Goal: Task Accomplishment & Management: Complete application form

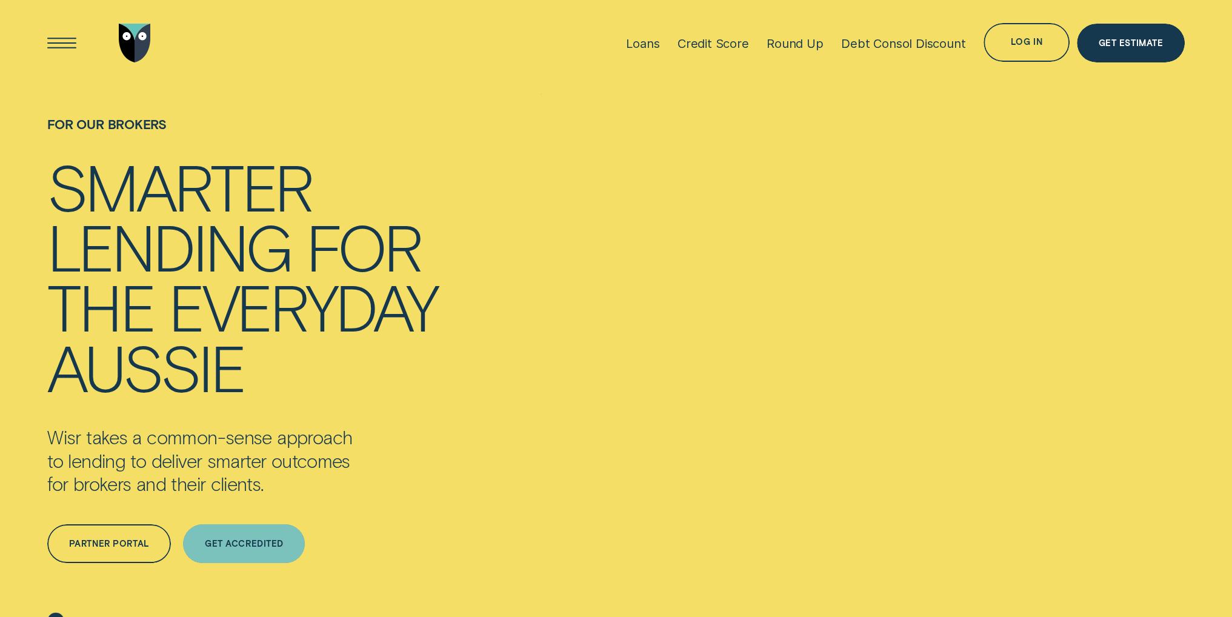
click at [245, 547] on div "Get Accredited" at bounding box center [244, 543] width 79 height 7
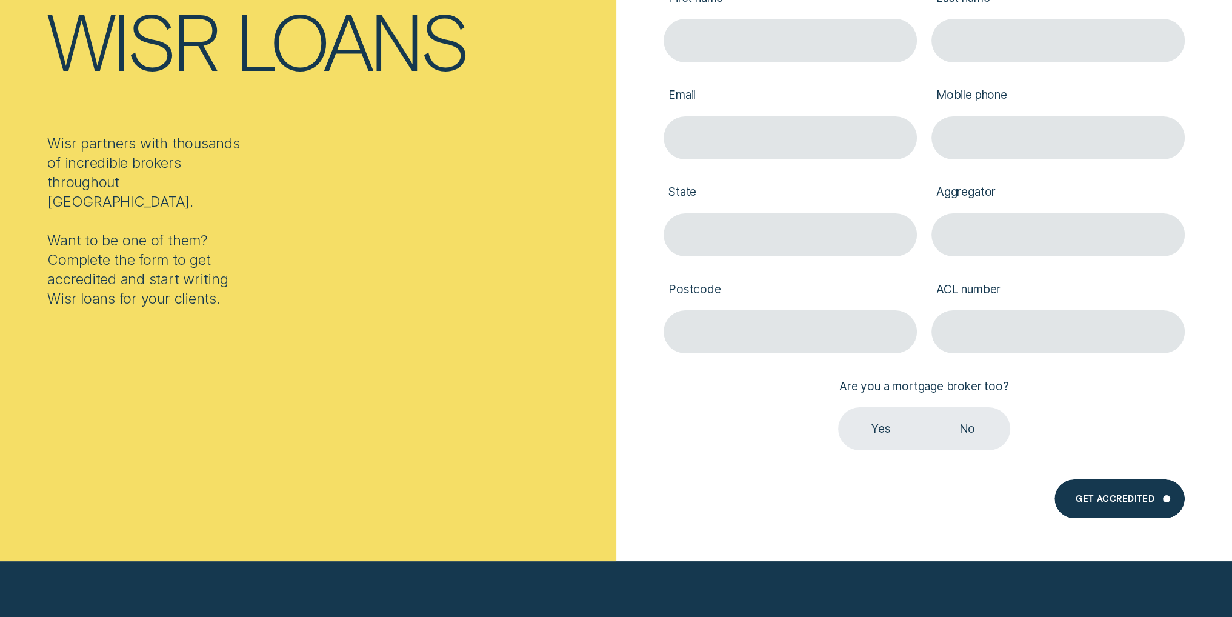
scroll to position [242, 0]
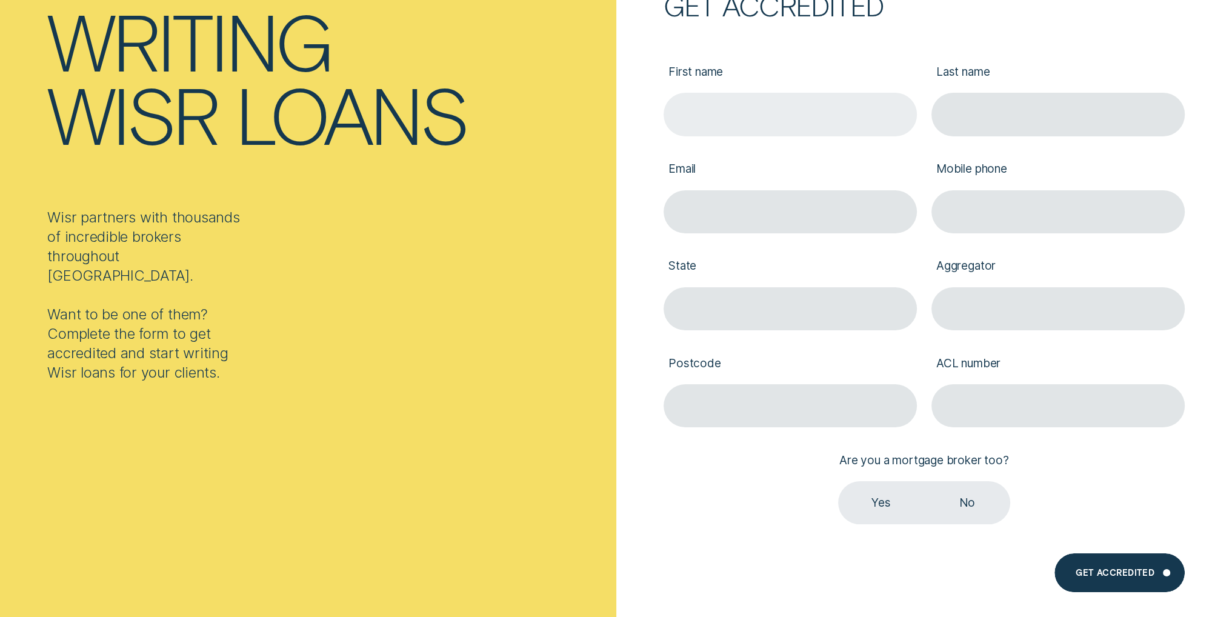
click at [730, 108] on input "First name" at bounding box center [789, 114] width 253 height 43
type input "[PERSON_NAME]"
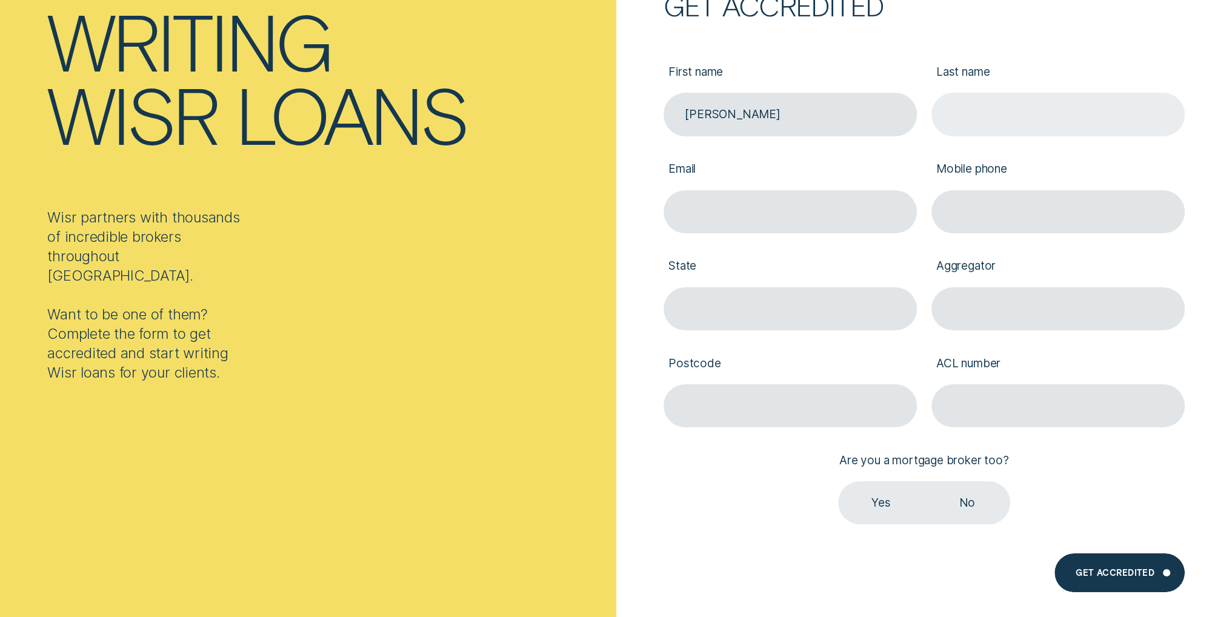
drag, startPoint x: 946, startPoint y: 115, endPoint x: 960, endPoint y: 130, distance: 20.6
click at [946, 116] on input "Last name" at bounding box center [1057, 114] width 253 height 43
type input "[PERSON_NAME]"
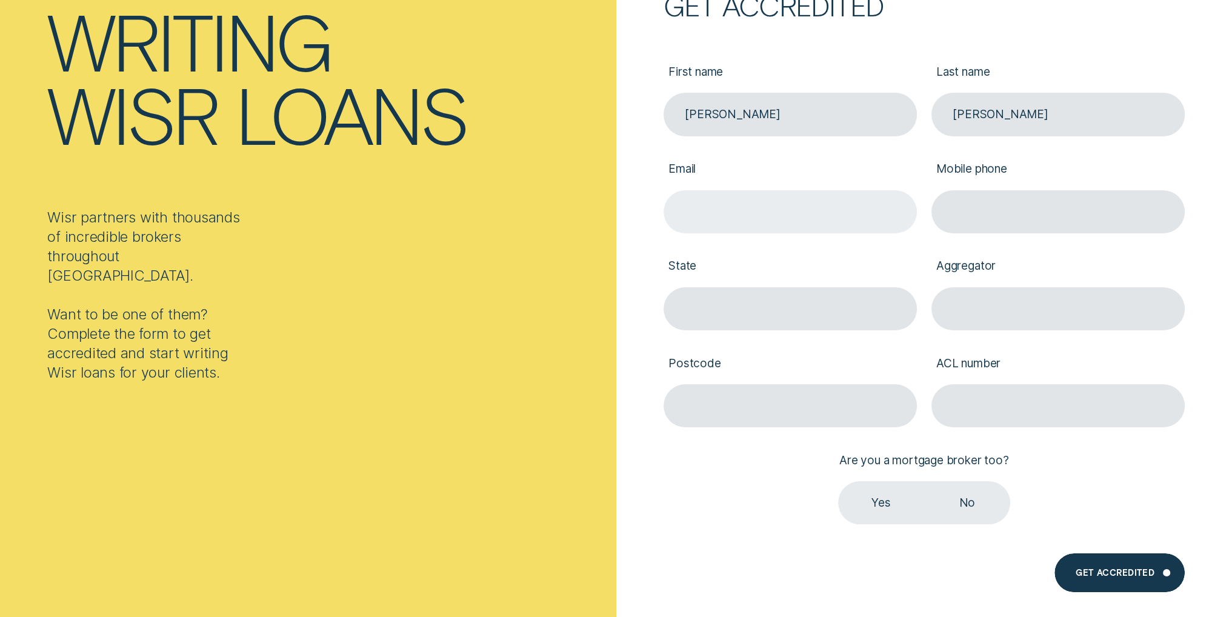
click at [747, 228] on input "Email" at bounding box center [789, 211] width 253 height 43
type input "[PERSON_NAME][EMAIL_ADDRESS][DOMAIN_NAME]"
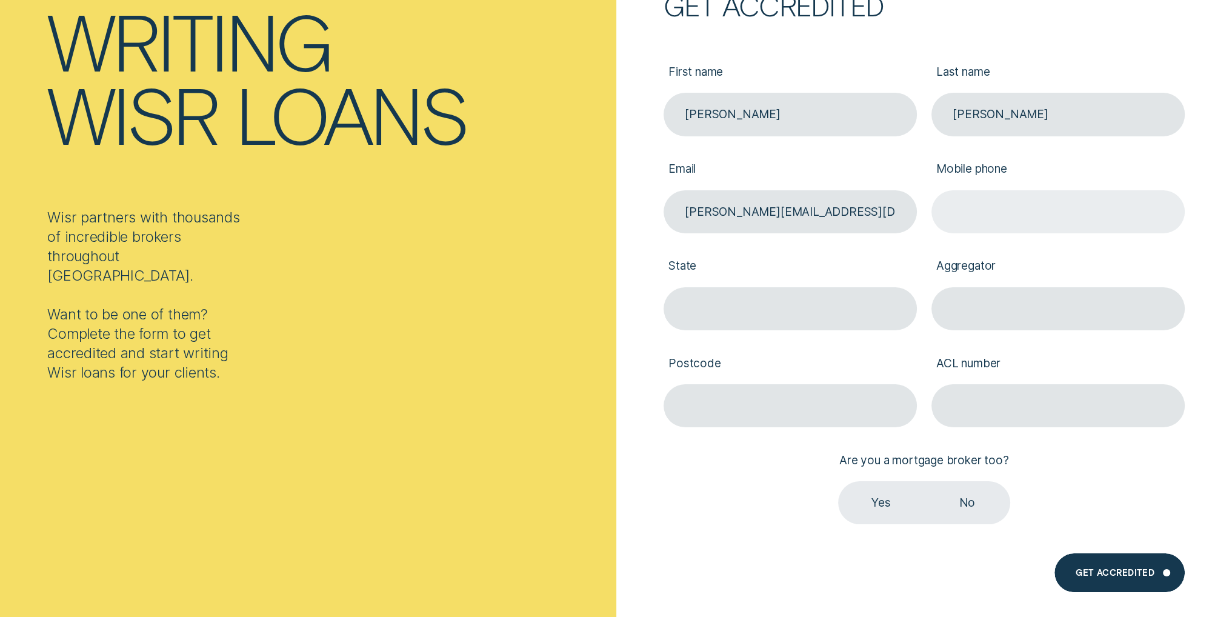
click at [1005, 209] on input "Mobile phone" at bounding box center [1057, 211] width 253 height 43
type input "0492455208"
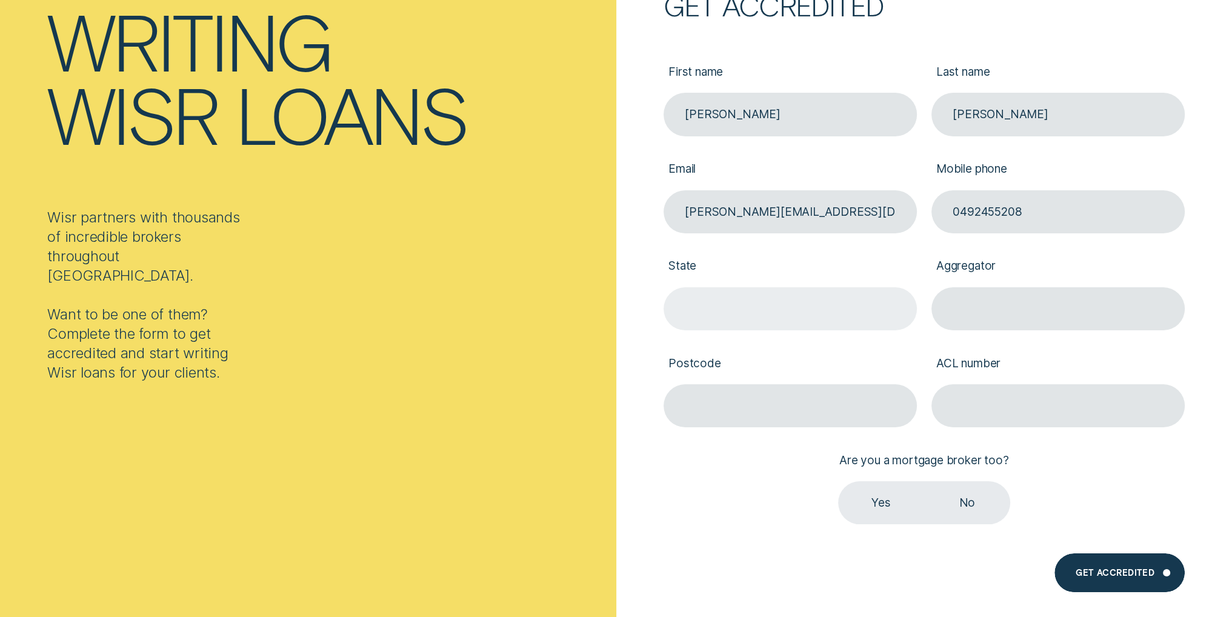
click at [734, 310] on input "State" at bounding box center [789, 308] width 253 height 43
type input "[GEOGRAPHIC_DATA]"
type input "Connective"
type input "2026"
click at [976, 413] on input "ACL number" at bounding box center [1057, 405] width 253 height 43
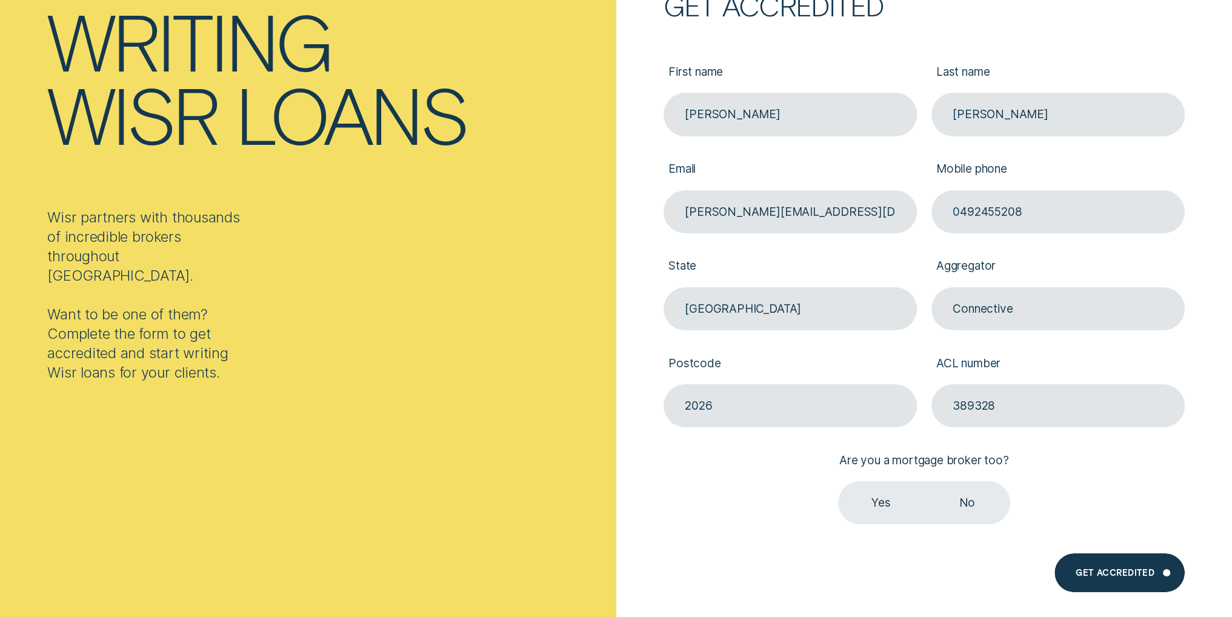
type input "389328"
click at [879, 511] on label "Yes" at bounding box center [881, 502] width 86 height 43
click at [838, 481] on input "Yes" at bounding box center [838, 481] width 0 height 0
click at [1101, 571] on div "Get Accredited" at bounding box center [1114, 574] width 79 height 7
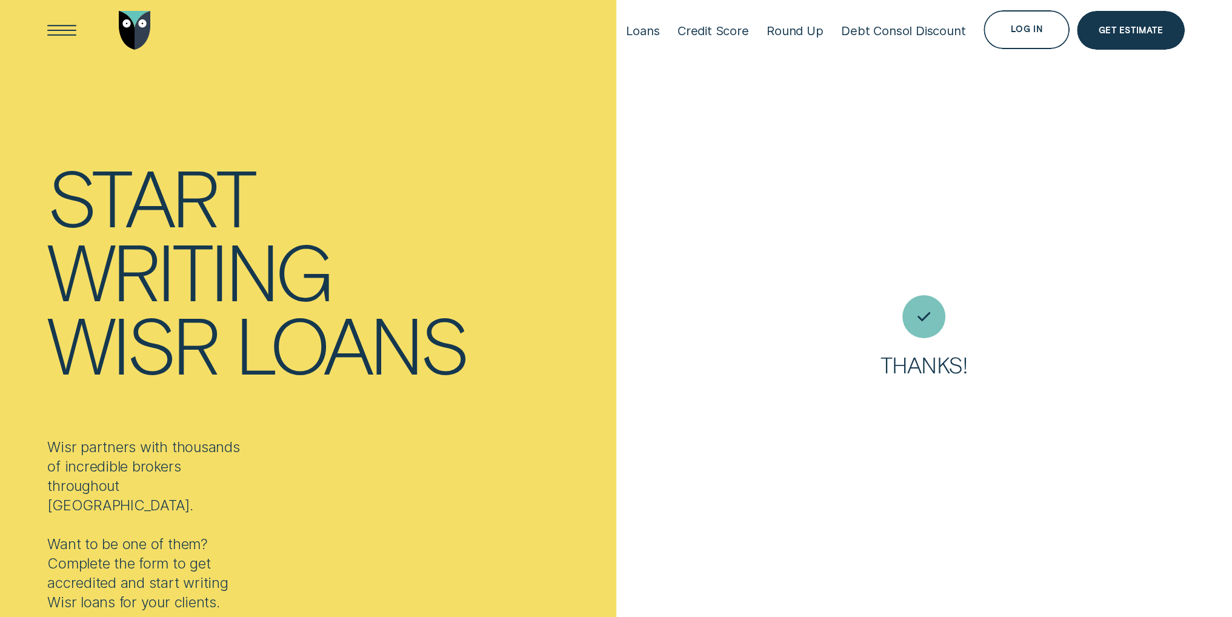
scroll to position [0, 0]
